Goal: Task Accomplishment & Management: Use online tool/utility

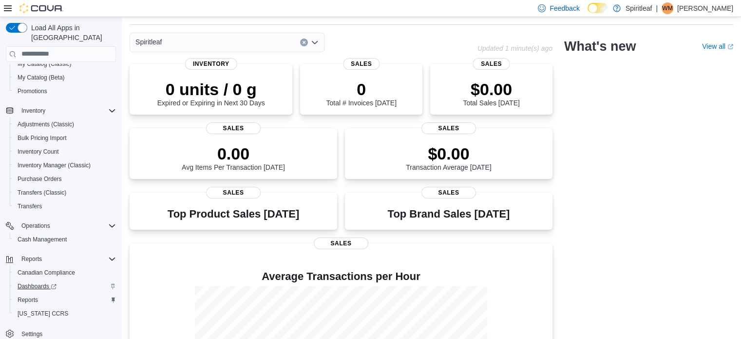
scroll to position [49, 0]
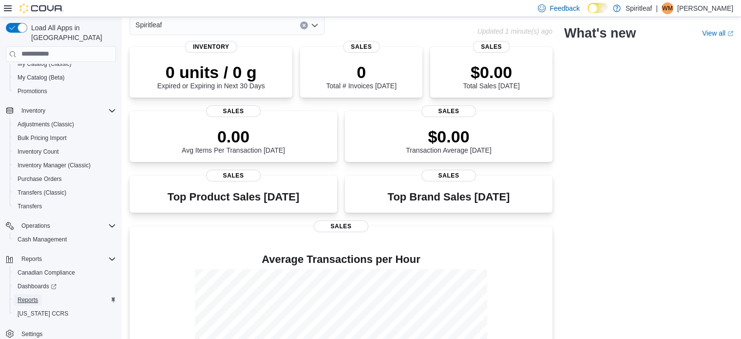
click at [33, 296] on span "Reports" at bounding box center [28, 300] width 20 height 8
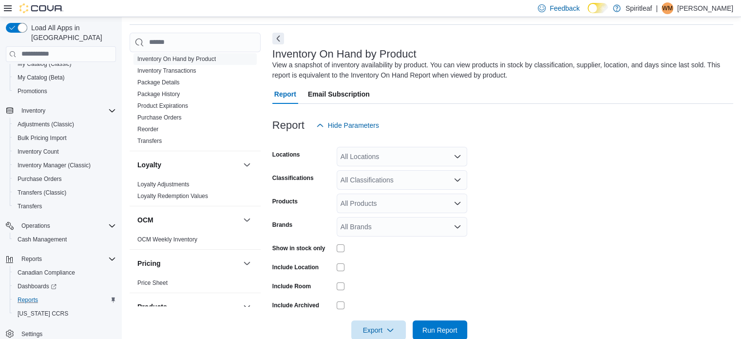
scroll to position [731, 0]
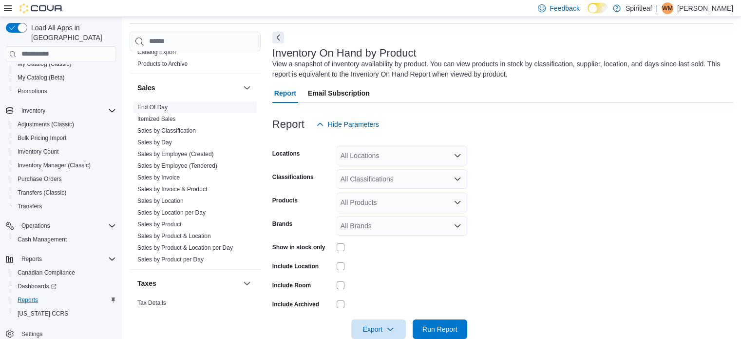
click at [160, 104] on link "End Of Day" at bounding box center [152, 107] width 30 height 7
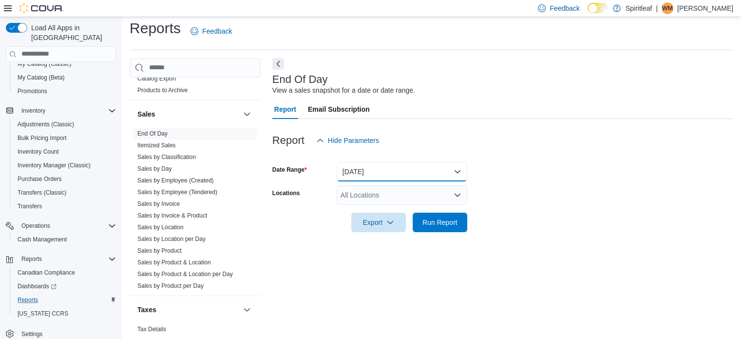
click at [393, 169] on button "Today" at bounding box center [402, 171] width 131 height 19
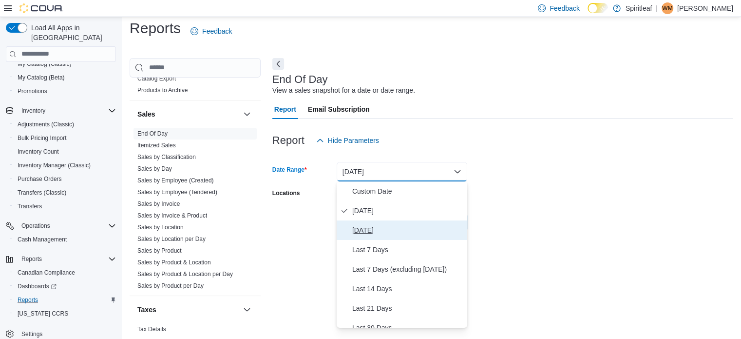
click at [372, 228] on span "Yesterday" at bounding box center [407, 230] width 111 height 12
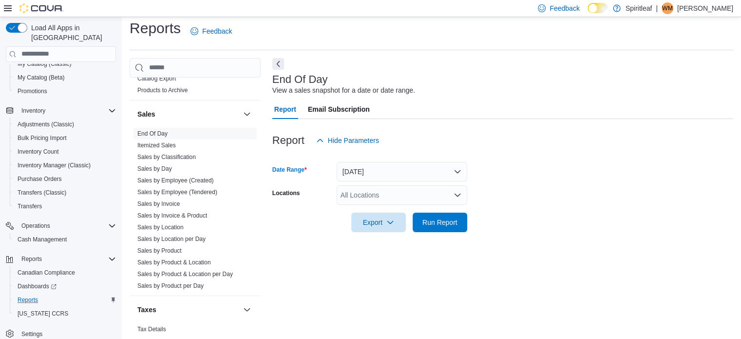
click at [367, 196] on div "All Locations" at bounding box center [402, 194] width 131 height 19
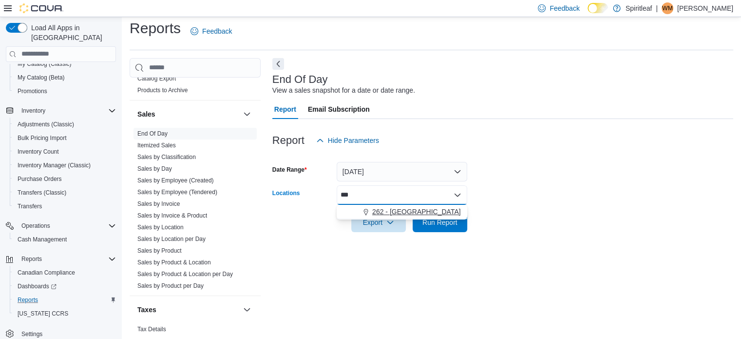
type input "***"
click at [374, 210] on span "262 - Drayton Valley" at bounding box center [416, 212] width 89 height 10
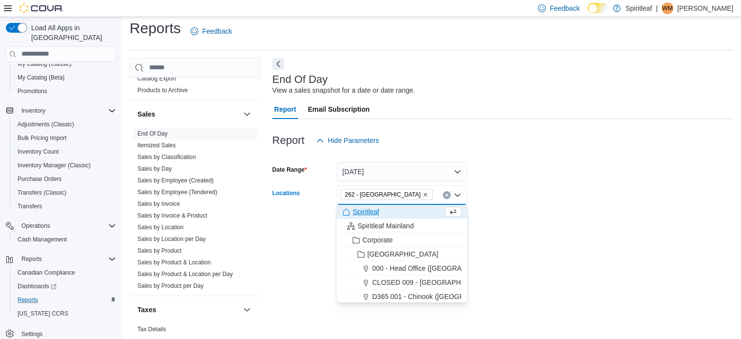
click at [546, 224] on form "Date Range Yesterday Locations 262 - Drayton Valley Combo box. Selected. 262 - …" at bounding box center [502, 191] width 461 height 82
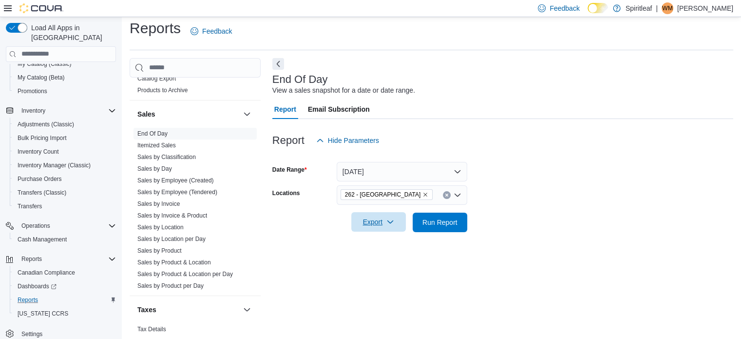
click at [373, 220] on span "Export" at bounding box center [378, 221] width 43 height 19
click at [373, 259] on span "Export to Pdf" at bounding box center [380, 261] width 44 height 8
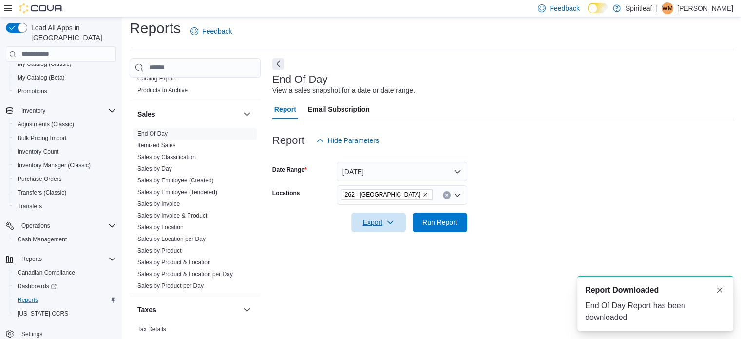
scroll to position [0, 0]
